Goal: Task Accomplishment & Management: Use online tool/utility

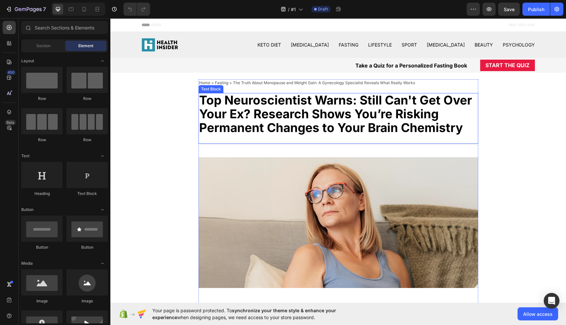
click at [292, 128] on strong "Top Neuroscientist Warns: Still Can't Get Over Your Ex? Research Shows You’re R…" at bounding box center [335, 114] width 273 height 42
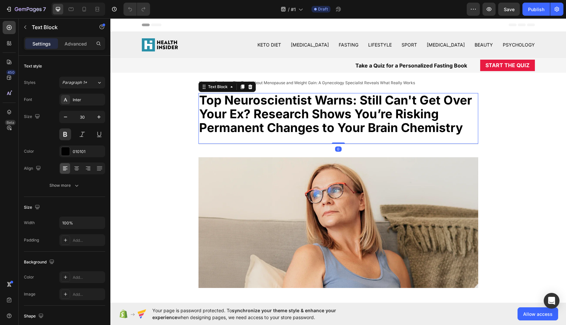
click at [260, 115] on strong "Top Neuroscientist Warns: Still Can't Get Over Your Ex? Research Shows You’re R…" at bounding box center [335, 114] width 273 height 42
click at [254, 113] on strong "Top Neuroscientist Warns: Still Can't Get Over Your Ex? Research Shows You’re R…" at bounding box center [335, 114] width 273 height 42
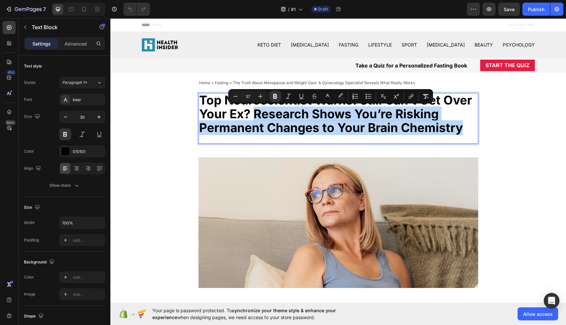
drag, startPoint x: 254, startPoint y: 113, endPoint x: 454, endPoint y: 136, distance: 201.4
click at [454, 136] on div "Top Neuroscientist Warns: Still Can't Get Over Your Ex? Research Shows You’re R…" at bounding box center [338, 118] width 280 height 51
copy strong "Research Shows You’re Risking Permanent Changes to Your Brain Chemistry"
click at [298, 122] on strong "Top Neuroscientist Warns: Still Can't Get Over Your Ex? Research Shows You’re R…" at bounding box center [335, 114] width 273 height 42
click at [319, 127] on strong "Top Neuroscientist Warns: Still Can't Get Over Your Ex? Research Shows You’re R…" at bounding box center [335, 114] width 273 height 42
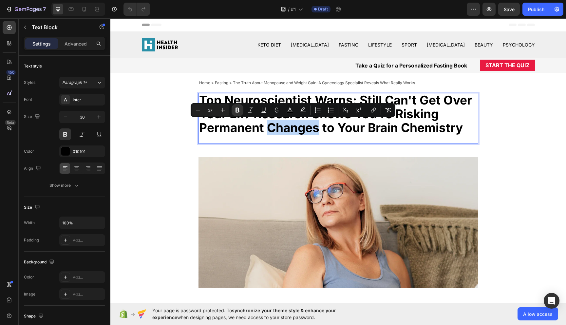
drag, startPoint x: 317, startPoint y: 127, endPoint x: 266, endPoint y: 127, distance: 50.4
click at [266, 127] on strong "Top Neuroscientist Warns: Still Can't Get Over Your Ex? Research Shows You’re R…" at bounding box center [335, 114] width 273 height 42
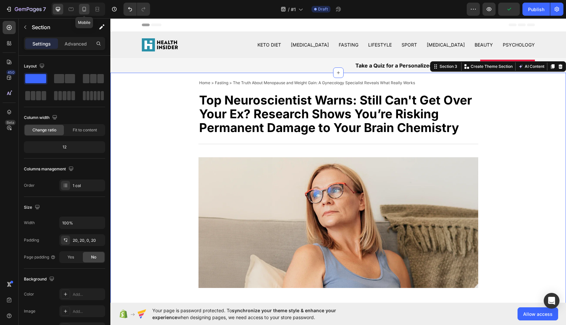
click at [82, 10] on icon at bounding box center [84, 9] width 7 height 7
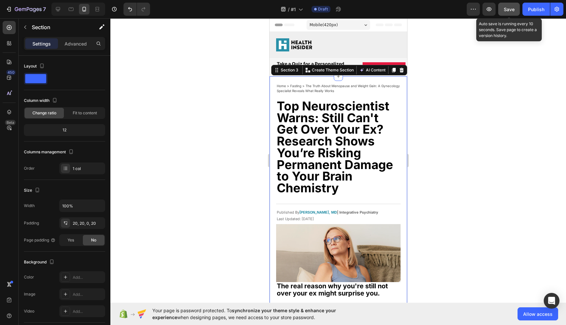
click at [507, 11] on span "Save" at bounding box center [509, 10] width 11 height 6
